Goal: Navigation & Orientation: Find specific page/section

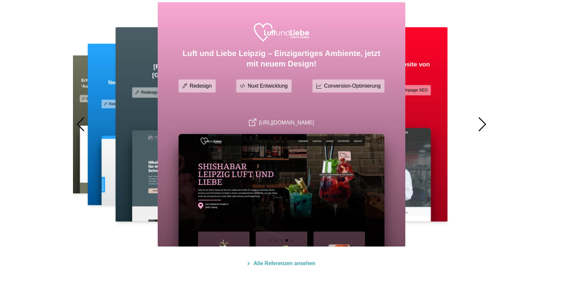
scroll to position [414, 0]
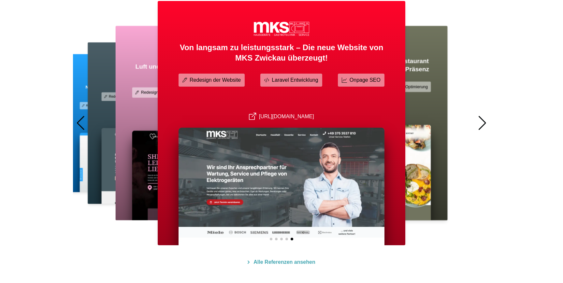
click at [150, 157] on img at bounding box center [214, 181] width 164 height 100
click at [75, 123] on div "Neue Website, neue Möglichkeiten – Erfolgreicher Relaunch für Die Deutsche Röme…" at bounding box center [138, 123] width 140 height 138
click at [80, 123] on div at bounding box center [80, 123] width 9 height 14
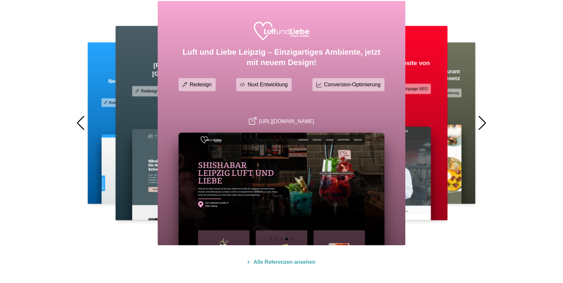
click at [263, 121] on link "[URL][DOMAIN_NAME]" at bounding box center [281, 122] width 65 height 6
click at [79, 120] on div at bounding box center [80, 123] width 9 height 14
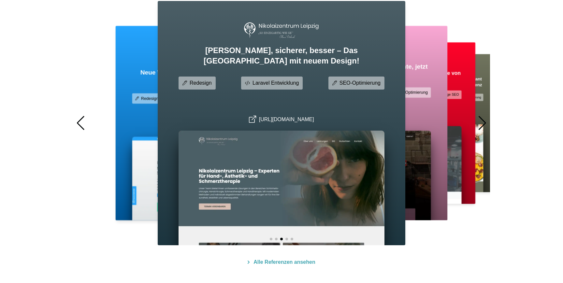
click at [79, 120] on div at bounding box center [80, 123] width 9 height 14
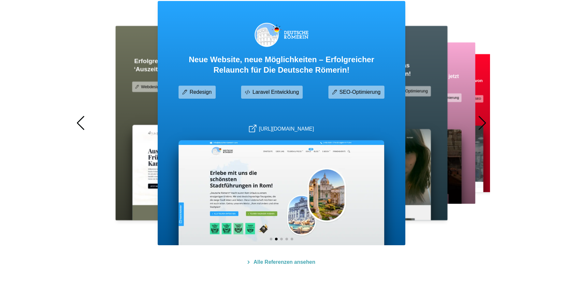
click at [80, 120] on div at bounding box center [80, 123] width 9 height 14
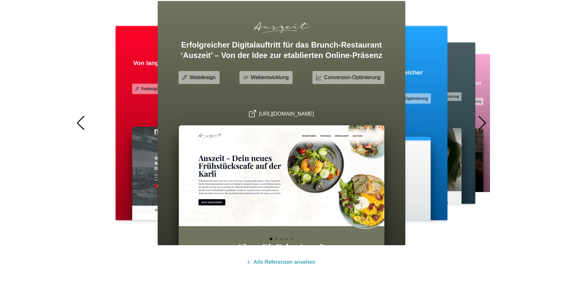
click at [80, 120] on div at bounding box center [80, 123] width 9 height 14
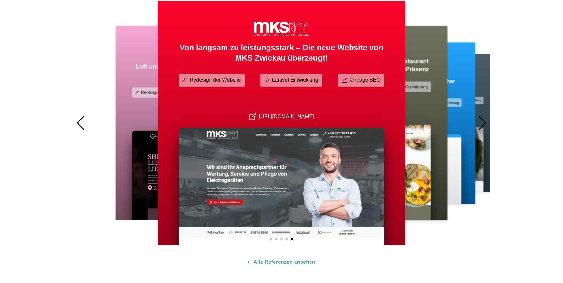
click at [80, 120] on div at bounding box center [80, 123] width 9 height 14
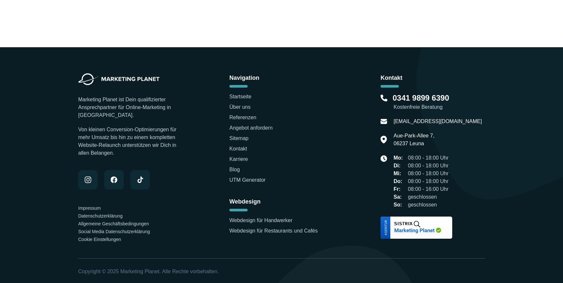
scroll to position [2105, 0]
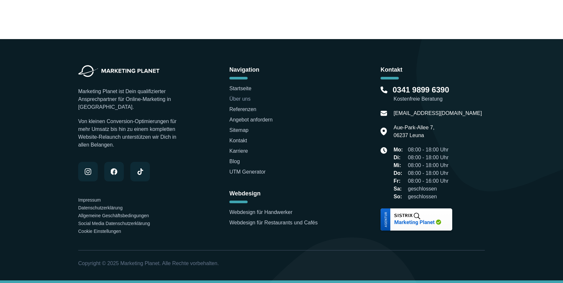
click at [243, 100] on link "Über uns" at bounding box center [239, 99] width 21 height 6
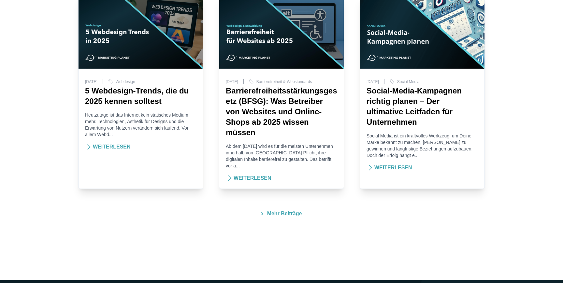
scroll to position [2105, 0]
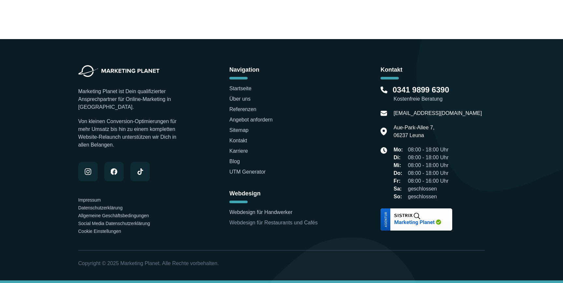
click at [267, 223] on link "Webdesign für Restaurants und Cafés" at bounding box center [273, 223] width 88 height 6
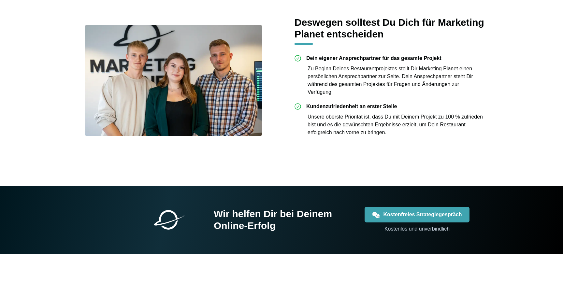
scroll to position [622, 0]
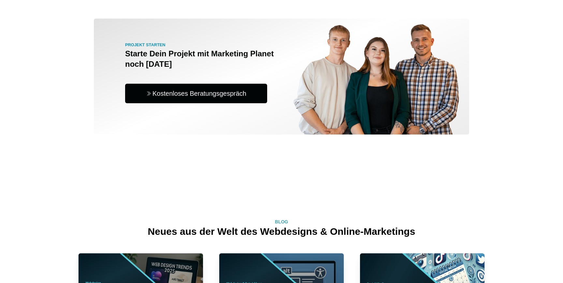
scroll to position [1143, 0]
